Goal: Information Seeking & Learning: Learn about a topic

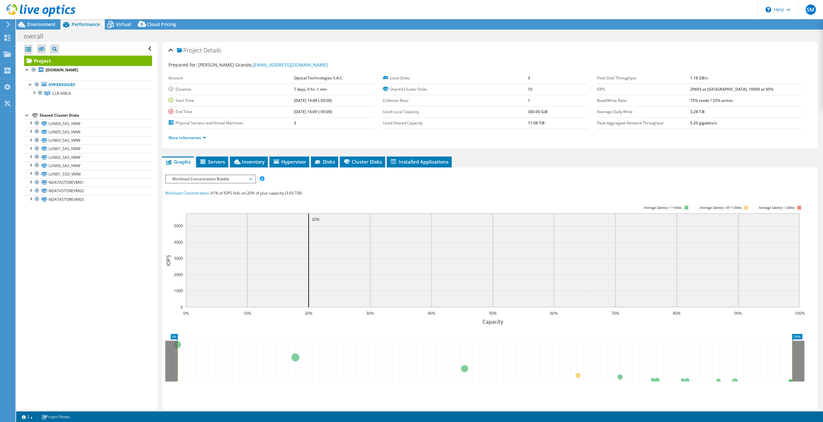
select select "USD"
click at [44, 24] on span "Environment" at bounding box center [41, 24] width 28 height 6
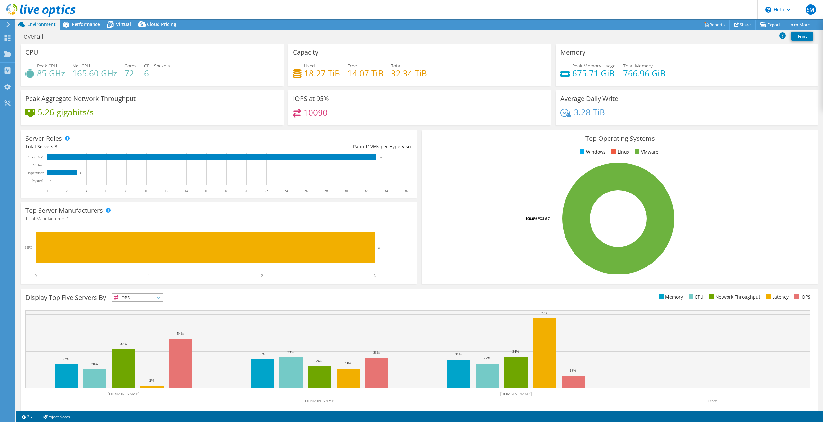
click at [10, 24] on icon at bounding box center [8, 25] width 5 height 6
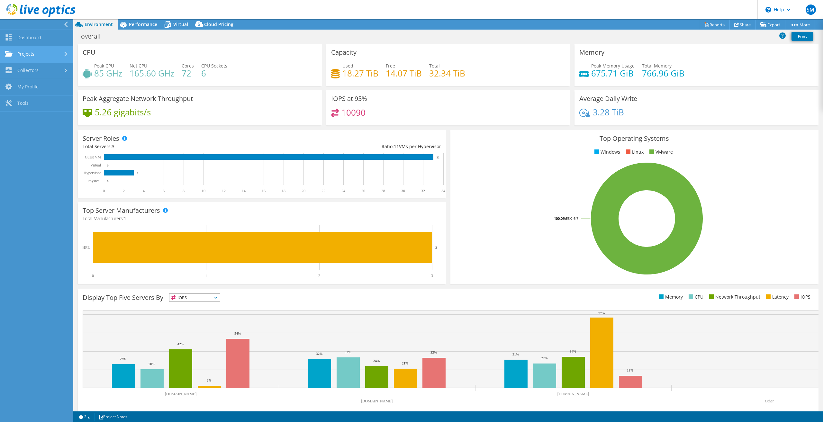
click at [34, 49] on link "Projects" at bounding box center [36, 54] width 73 height 16
click at [37, 43] on link "Dashboard" at bounding box center [36, 38] width 73 height 16
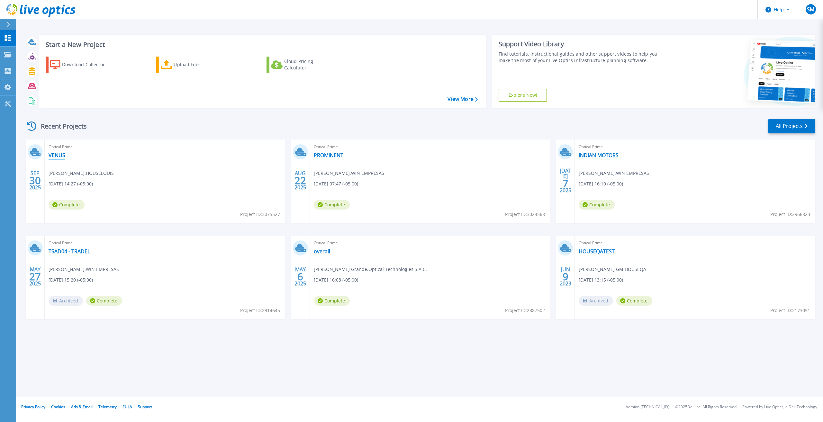
click at [61, 155] on link "VENUS" at bounding box center [57, 155] width 17 height 6
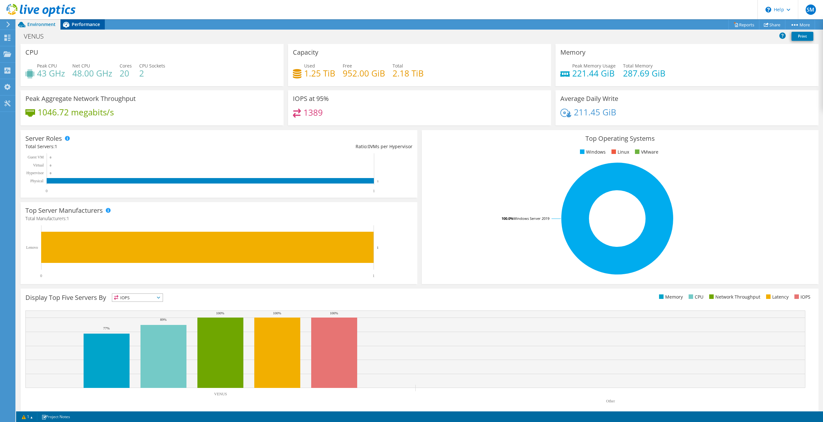
click at [89, 28] on div "Performance" at bounding box center [82, 24] width 44 height 10
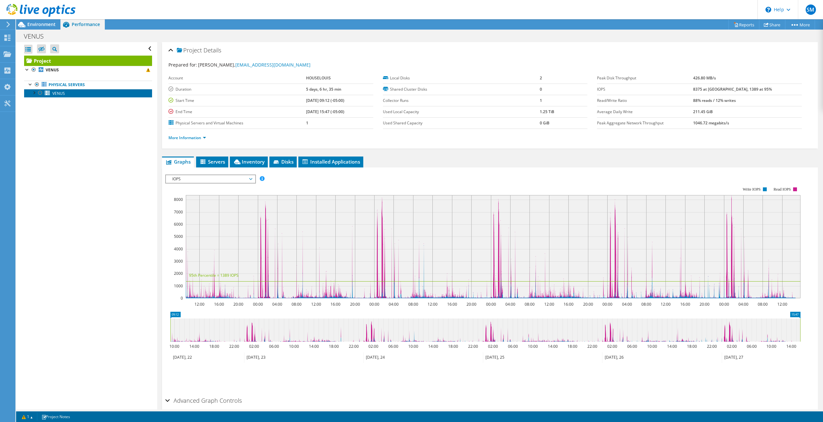
click at [77, 91] on link "VENUS" at bounding box center [88, 93] width 128 height 8
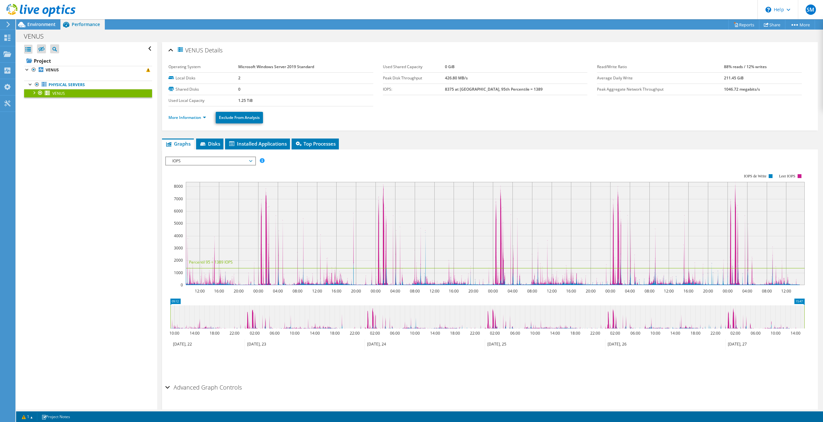
click at [232, 156] on div "IOPS IOPS Disk Throughput IO Size Latency Queue Depth CPU Percentage Memory Pag…" at bounding box center [210, 160] width 91 height 9
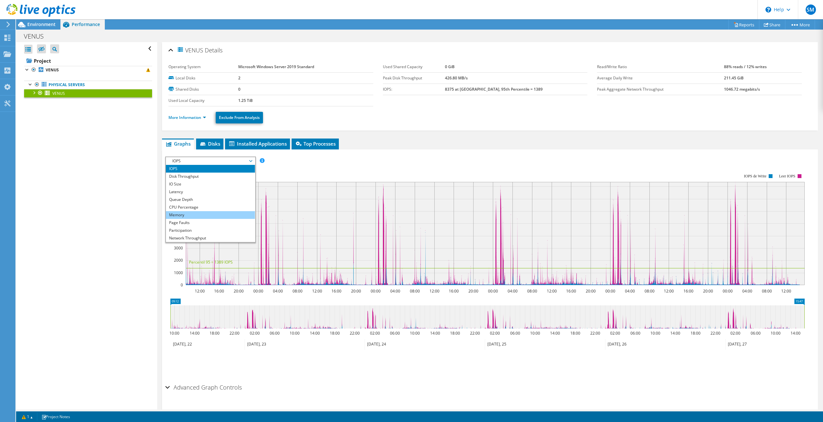
click at [195, 211] on li "Memory" at bounding box center [210, 215] width 89 height 8
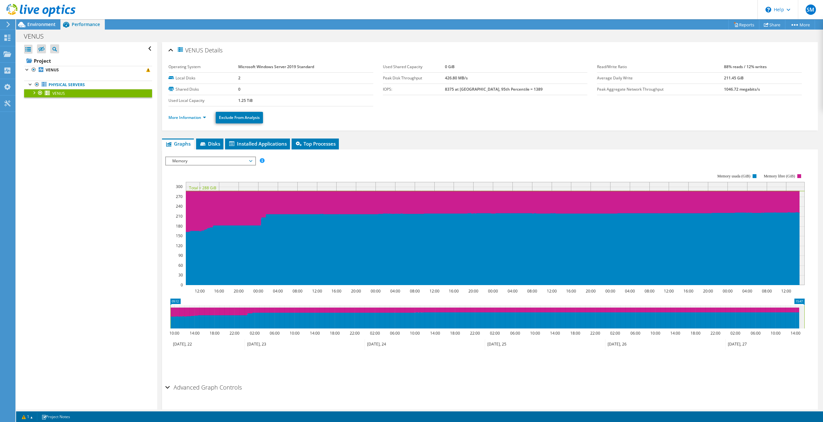
click at [222, 158] on span "Memory" at bounding box center [210, 161] width 83 height 8
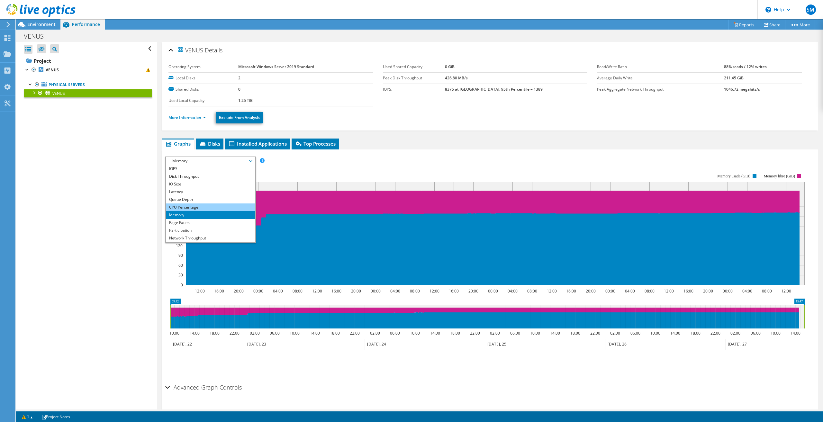
click at [189, 207] on li "CPU Percentage" at bounding box center [210, 207] width 89 height 8
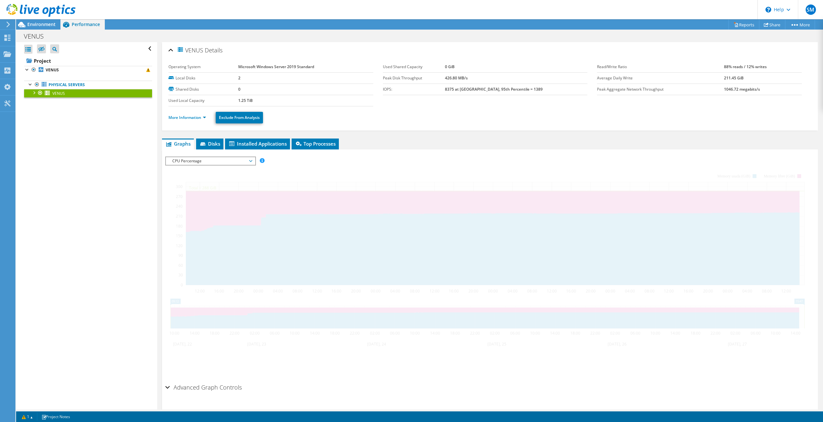
click at [184, 112] on ul "More Information Exclude From Analysis" at bounding box center [489, 116] width 643 height 13
click at [190, 121] on ul "More Information Exclude From Analysis" at bounding box center [489, 116] width 643 height 13
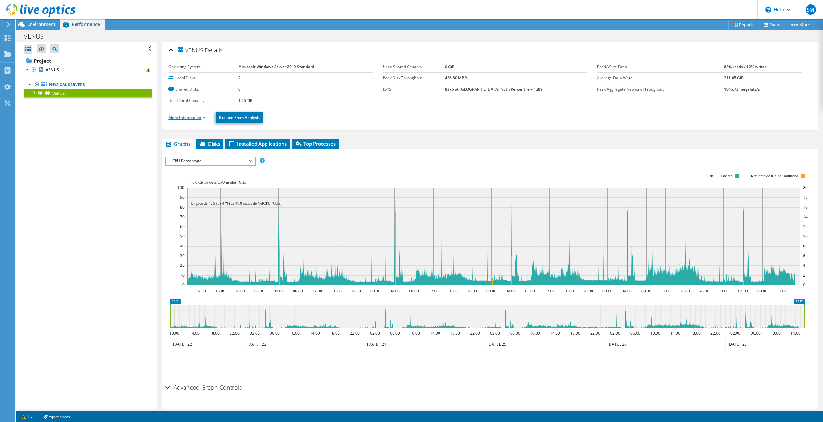
click at [189, 117] on link "More Information" at bounding box center [187, 117] width 38 height 5
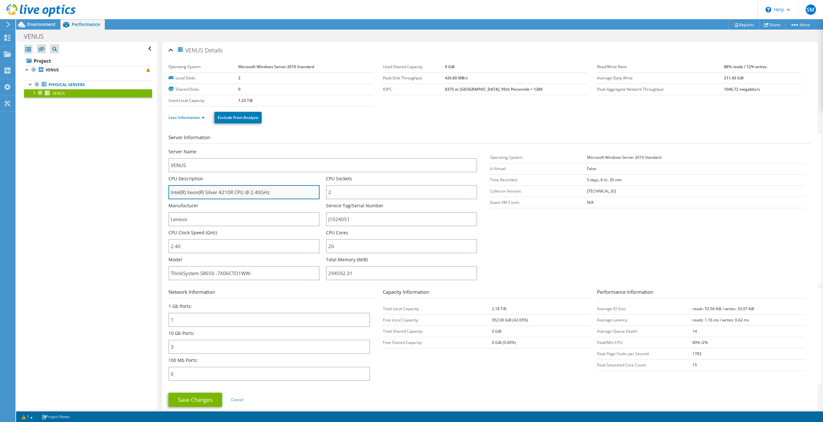
drag, startPoint x: 195, startPoint y: 194, endPoint x: 275, endPoint y: 194, distance: 80.0
click at [275, 194] on input "Intel(R) Xeon(R) Silver 4210R CPU @ 2.40GHz" at bounding box center [243, 192] width 151 height 14
click at [279, 192] on input "Intel(R) Xeon(R) Silver 4210R CPU @ 2.40GHz" at bounding box center [243, 192] width 151 height 14
click at [208, 192] on input "Intel(R) Xeon(R) Silver 4210R CPU @ 2.40GHz" at bounding box center [243, 192] width 151 height 14
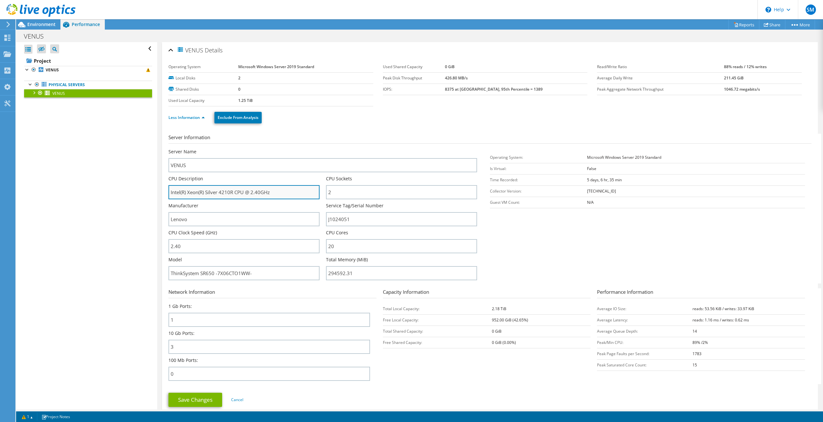
click at [212, 197] on input "Intel(R) Xeon(R) Silver 4210R CPU @ 2.40GHz" at bounding box center [243, 192] width 151 height 14
click at [214, 194] on input "Intel(R) Xeon(R) Silver 4210R CPU @ 2.40GHz" at bounding box center [243, 192] width 151 height 14
click at [215, 194] on input "Intel(R) Xeon(R) Silver 4210R CPU @ 2.40GHz" at bounding box center [243, 192] width 151 height 14
drag, startPoint x: 280, startPoint y: 193, endPoint x: 272, endPoint y: 198, distance: 9.1
click at [272, 196] on input "Intel(R) Xeon(R) Silver 4210R CPU @ 2.40GHz" at bounding box center [243, 192] width 151 height 14
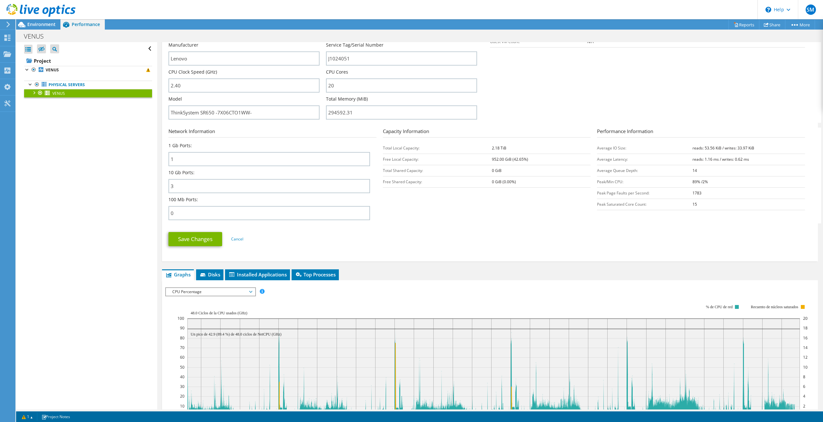
scroll to position [307, 0]
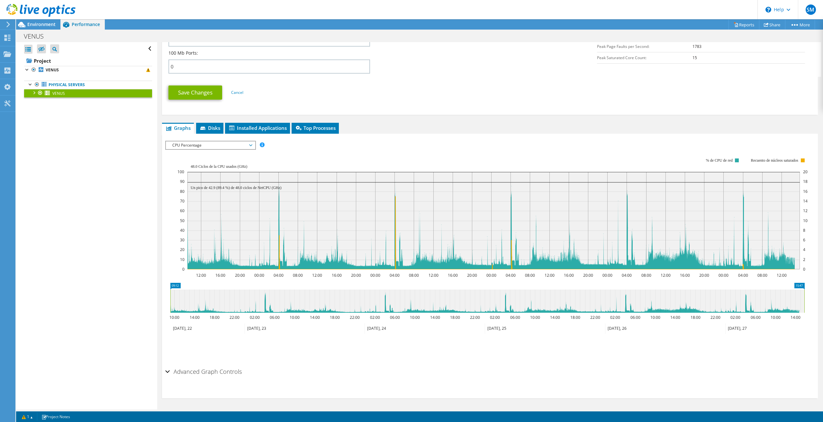
click at [233, 148] on span "CPU Percentage" at bounding box center [210, 145] width 83 height 8
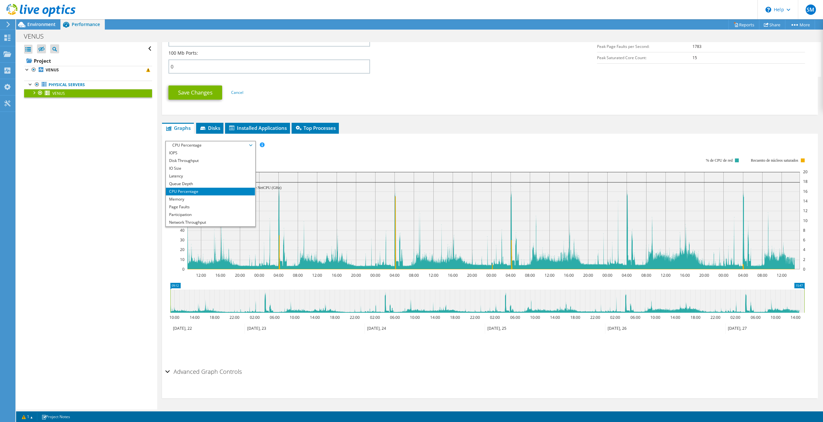
click at [299, 159] on rect at bounding box center [492, 213] width 630 height 129
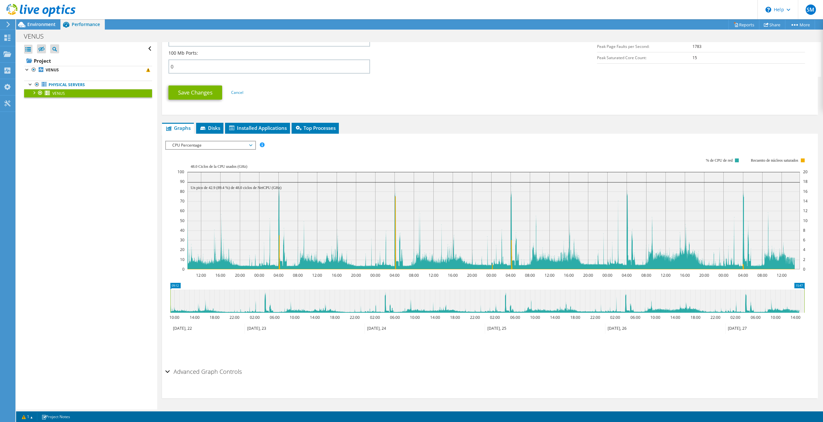
click at [225, 141] on div "CPU Percentage IOPS Disk Throughput IO Size Latency Queue Depth CPU Percentage …" at bounding box center [210, 145] width 91 height 9
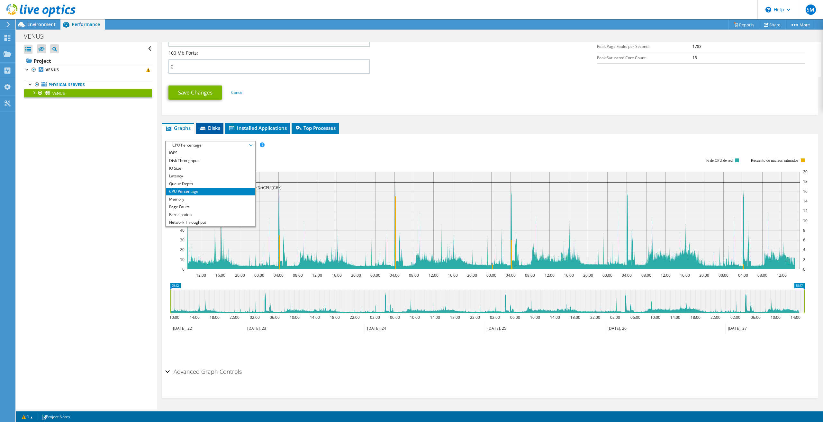
click at [216, 129] on span "Disks" at bounding box center [209, 128] width 21 height 6
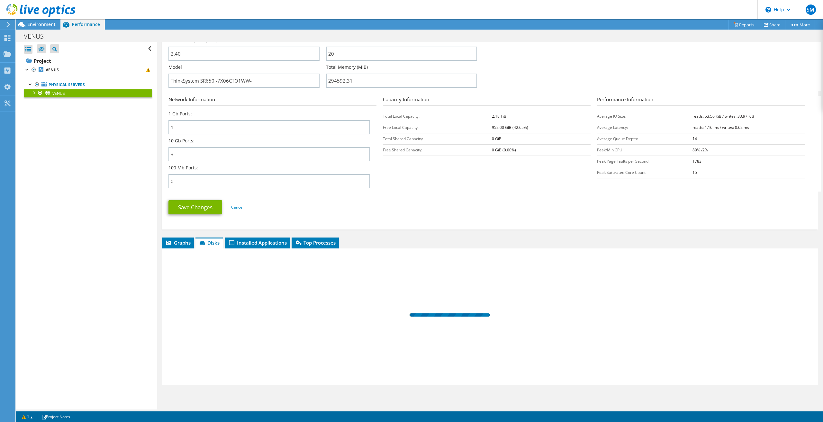
scroll to position [193, 0]
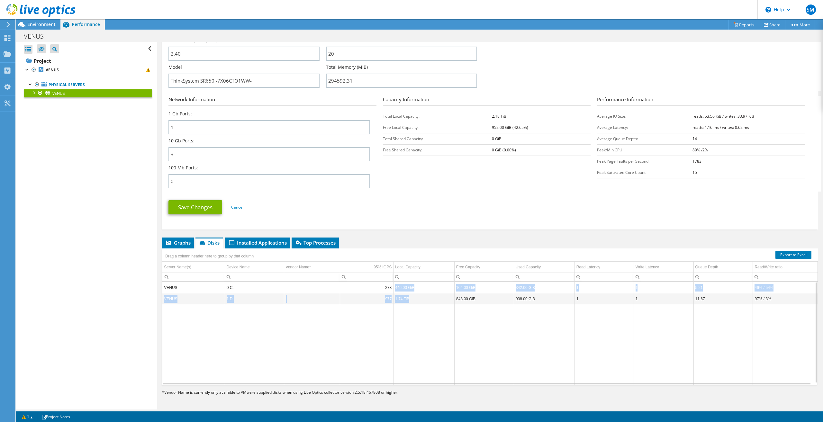
drag, startPoint x: 409, startPoint y: 301, endPoint x: 392, endPoint y: 289, distance: 20.9
click at [392, 289] on tbody "VENUS 0 C: 278 446.00 GiB 104.00 GiB 342.00 GiB 1 1 5.21 46% / 54% VENUS 1 D: 9…" at bounding box center [489, 333] width 655 height 103
click at [416, 312] on td "Data grid" at bounding box center [423, 344] width 61 height 81
drag, startPoint x: 411, startPoint y: 301, endPoint x: 395, endPoint y: 301, distance: 15.4
click at [395, 301] on td "1.74 TiB" at bounding box center [423, 298] width 61 height 11
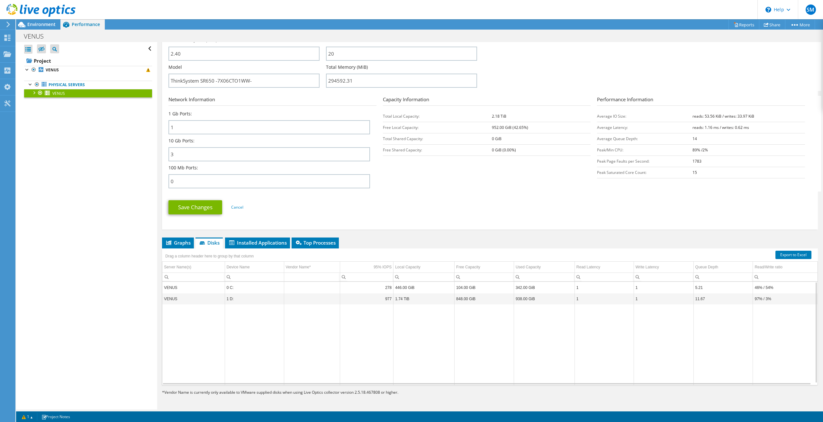
click at [404, 189] on section "Network Information 1 Gb Ports: 1 10 Gb Ports: 3 100 Mb Ports: 0 Capacity Infor…" at bounding box center [491, 144] width 646 height 96
click at [185, 244] on span "Graphs" at bounding box center [177, 242] width 25 height 6
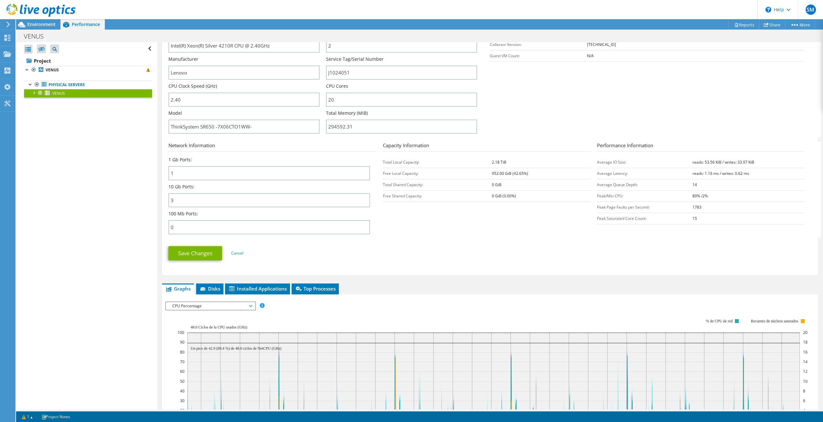
scroll to position [0, 0]
